Goal: Information Seeking & Learning: Learn about a topic

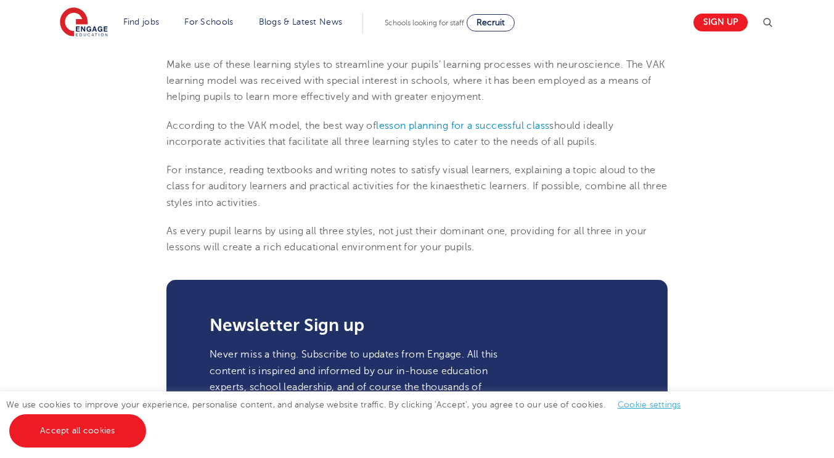
scroll to position [1516, 0]
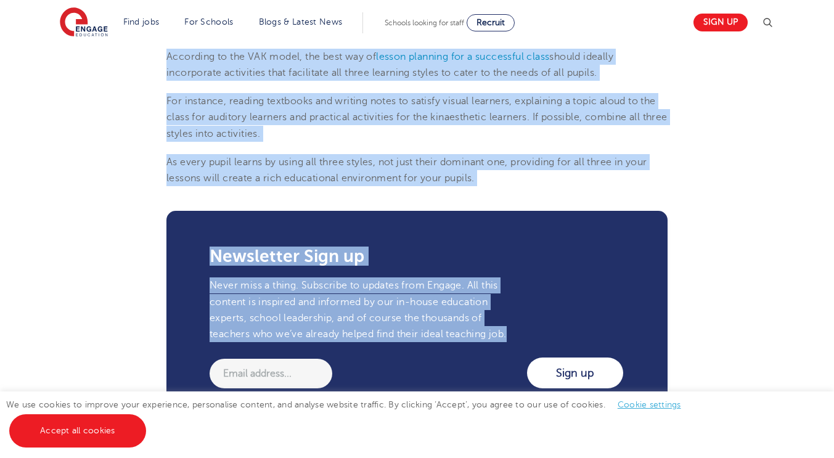
scroll to position [1651, 0]
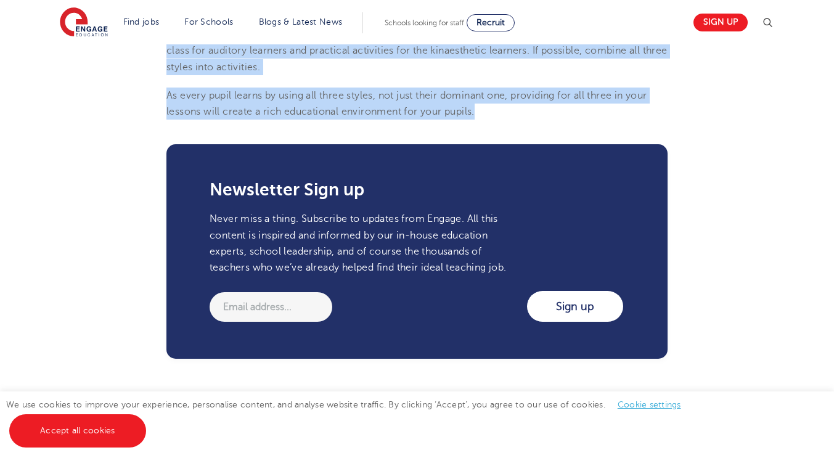
drag, startPoint x: 166, startPoint y: 82, endPoint x: 485, endPoint y: 114, distance: 320.2
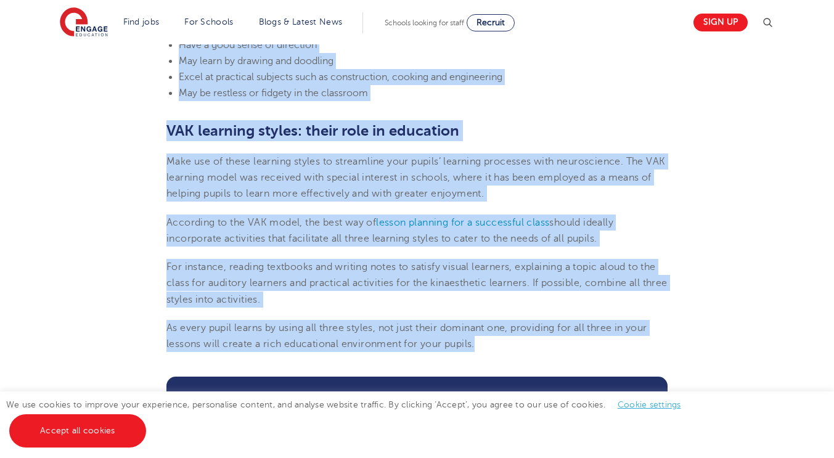
scroll to position [1418, 0]
copy section "VAK learning styles: visual Visual learners absorb information primarily by see…"
